Goal: Navigation & Orientation: Go to known website

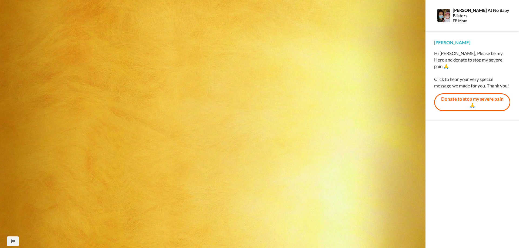
scroll to position [243, 0]
